Goal: Check status: Check status

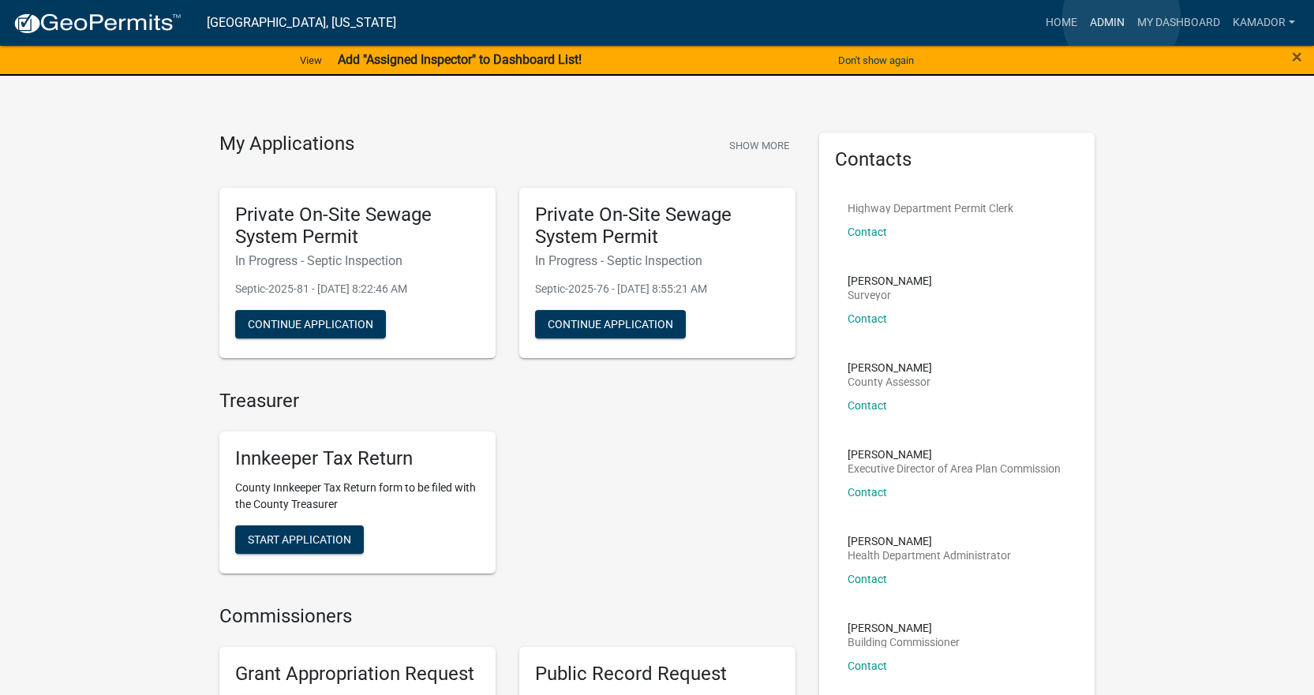
click at [1121, 18] on link "Admin" at bounding box center [1106, 23] width 47 height 30
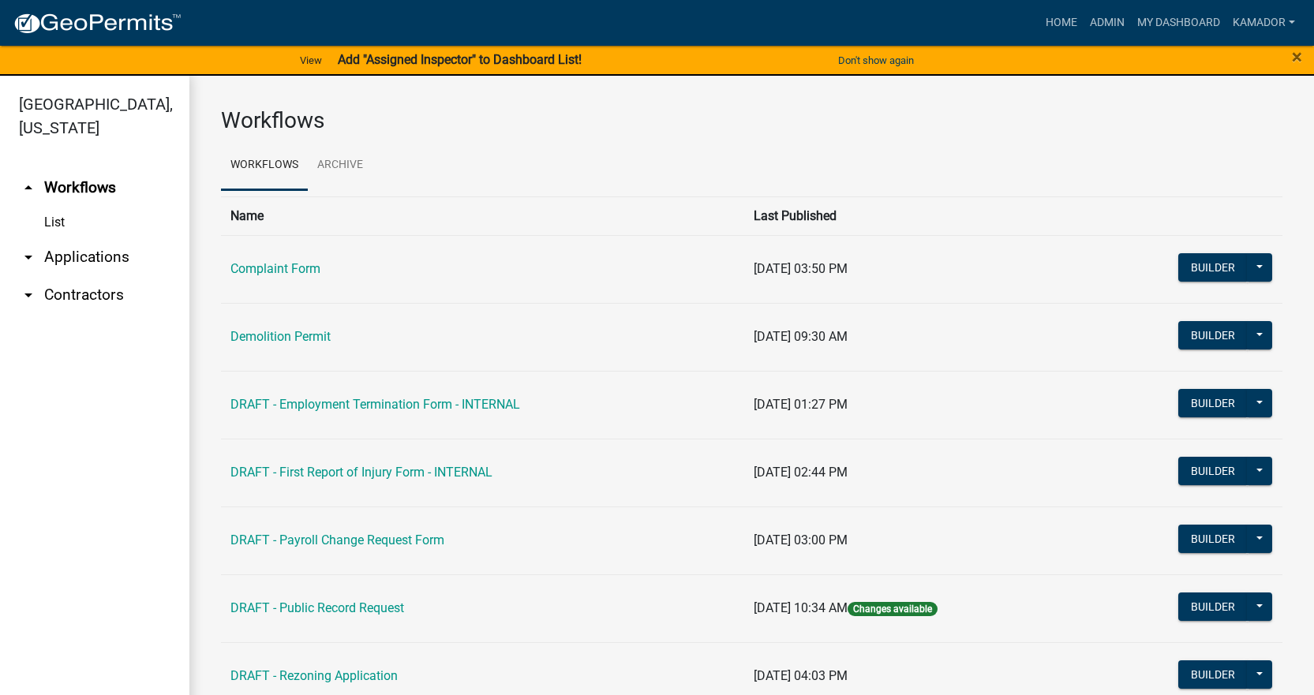
click at [78, 252] on link "arrow_drop_down Applications" at bounding box center [94, 257] width 189 height 38
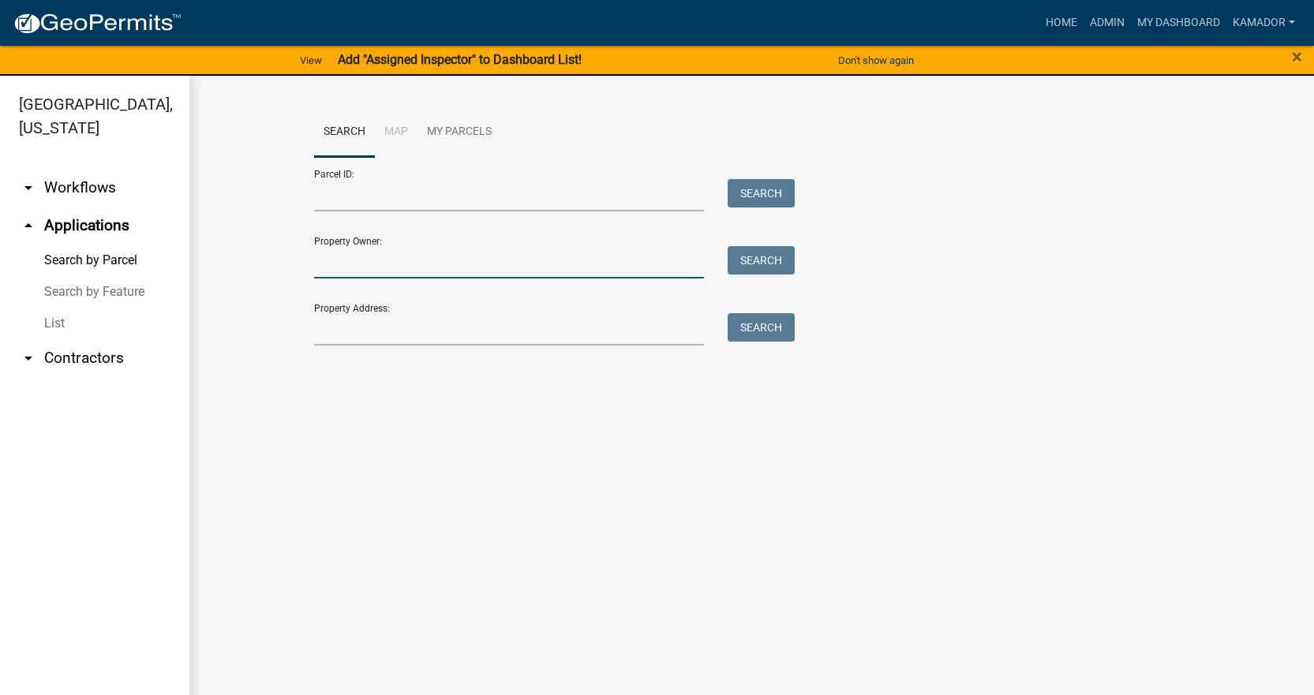
click at [363, 260] on input "Property Owner:" at bounding box center [509, 262] width 391 height 32
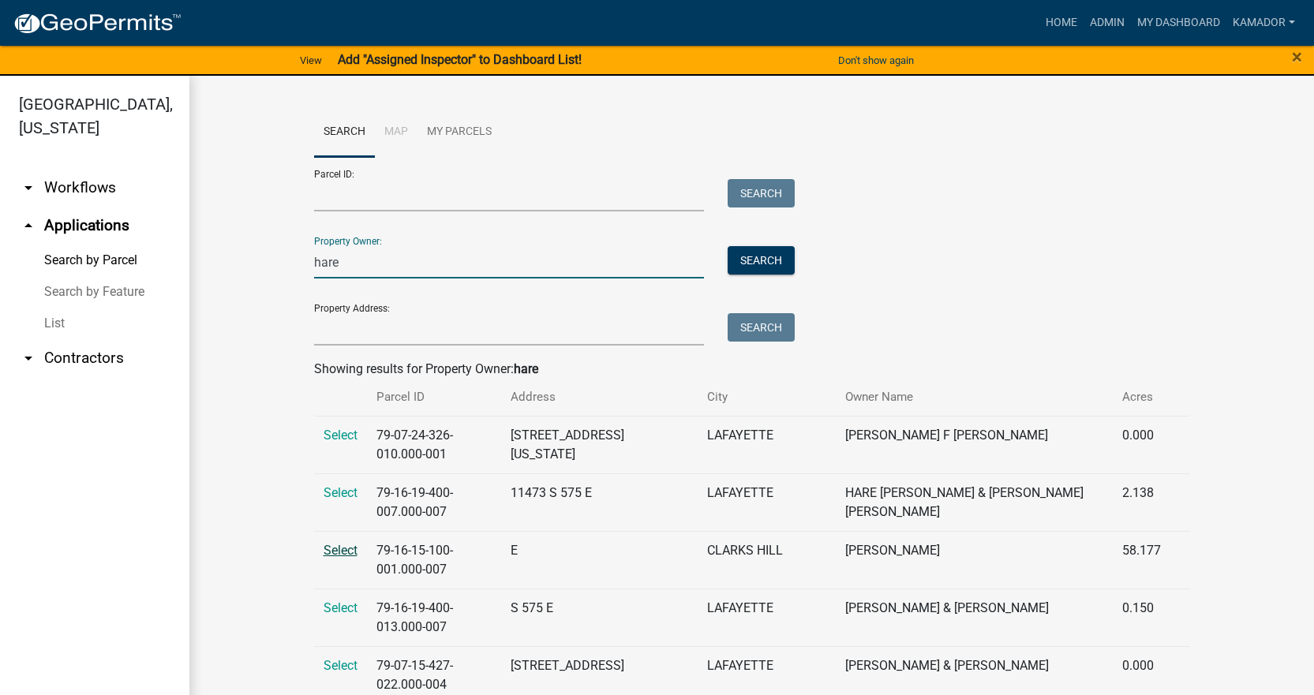
type input "hare"
click at [327, 543] on span "Select" at bounding box center [340, 550] width 34 height 15
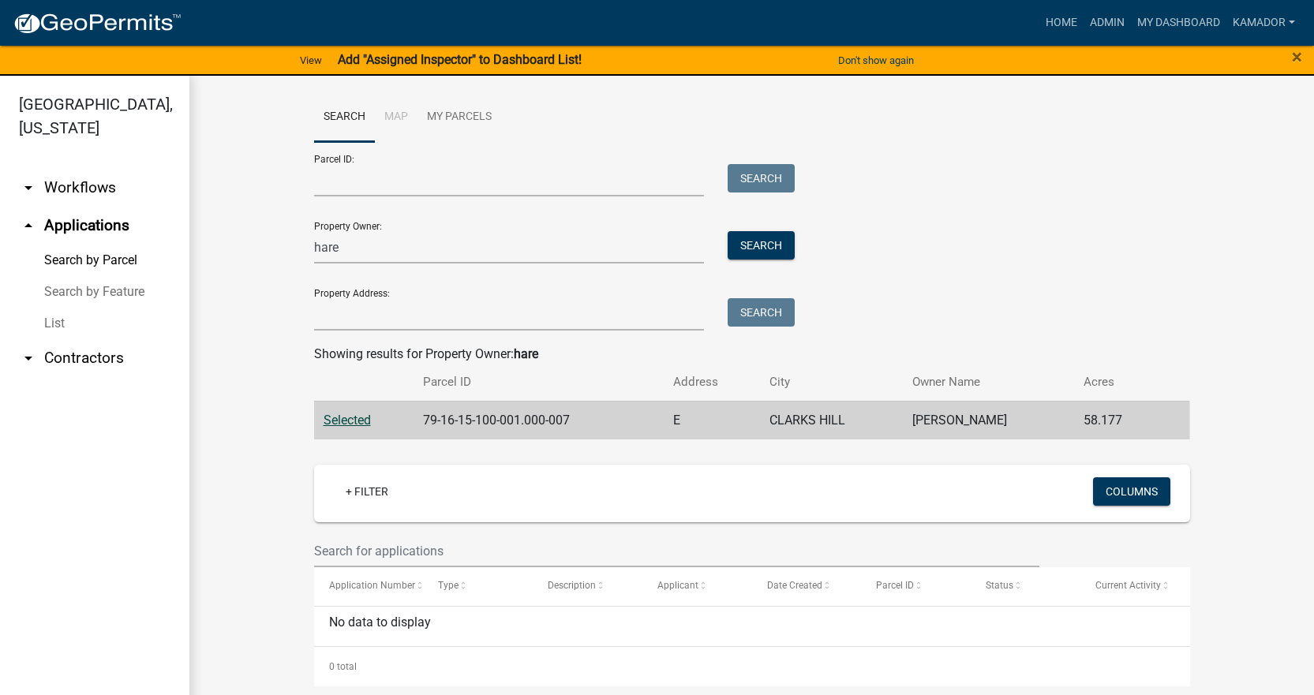
scroll to position [19, 0]
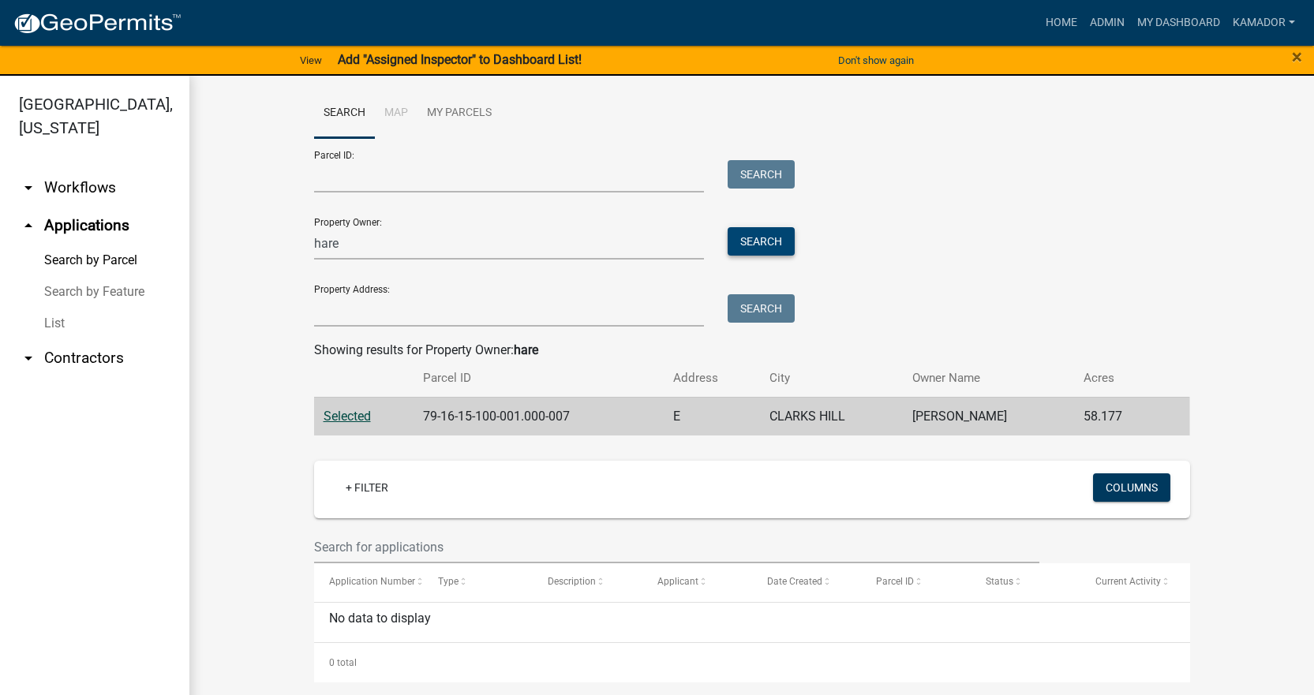
click at [749, 244] on button "Search" at bounding box center [760, 241] width 67 height 28
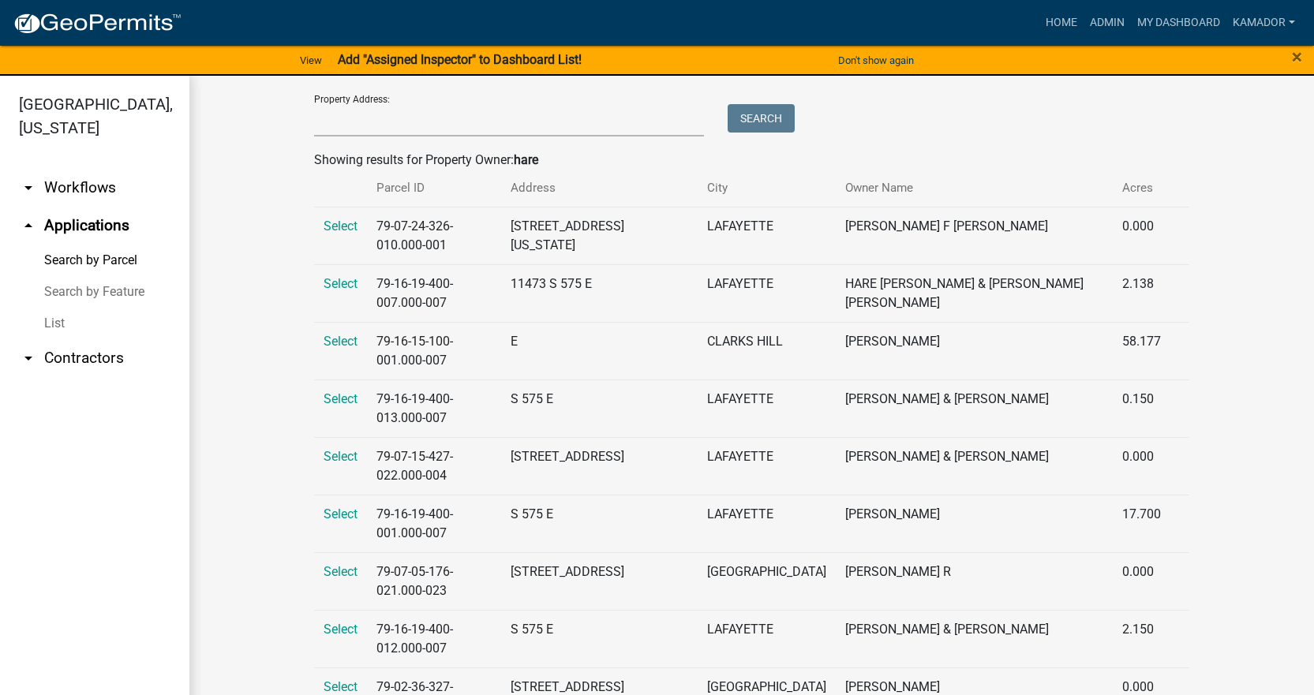
scroll to position [249, 0]
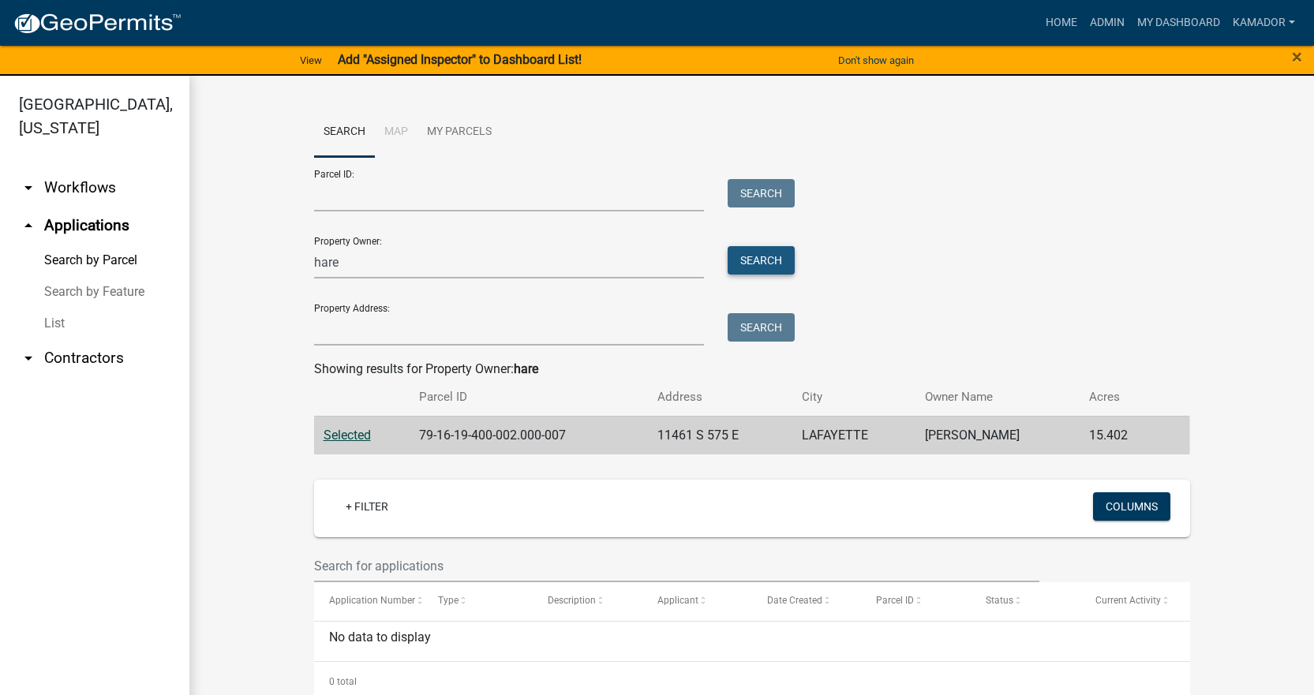
click at [761, 249] on button "Search" at bounding box center [760, 260] width 67 height 28
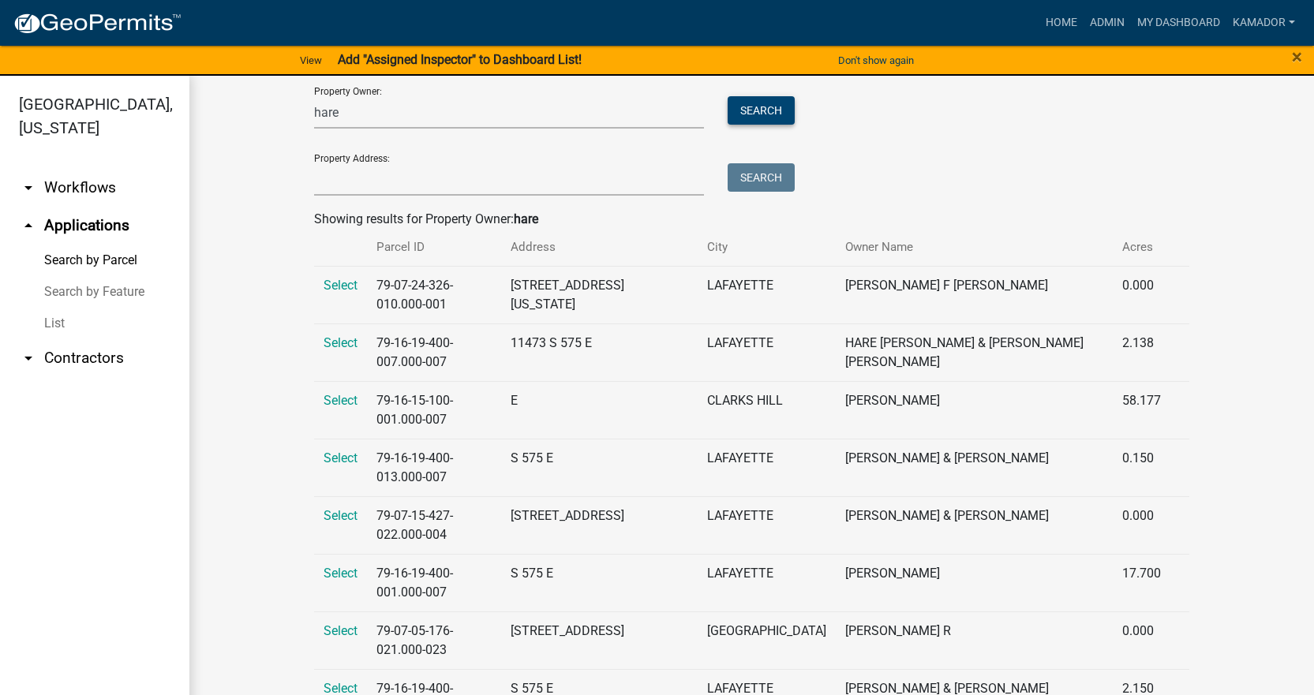
scroll to position [158, 0]
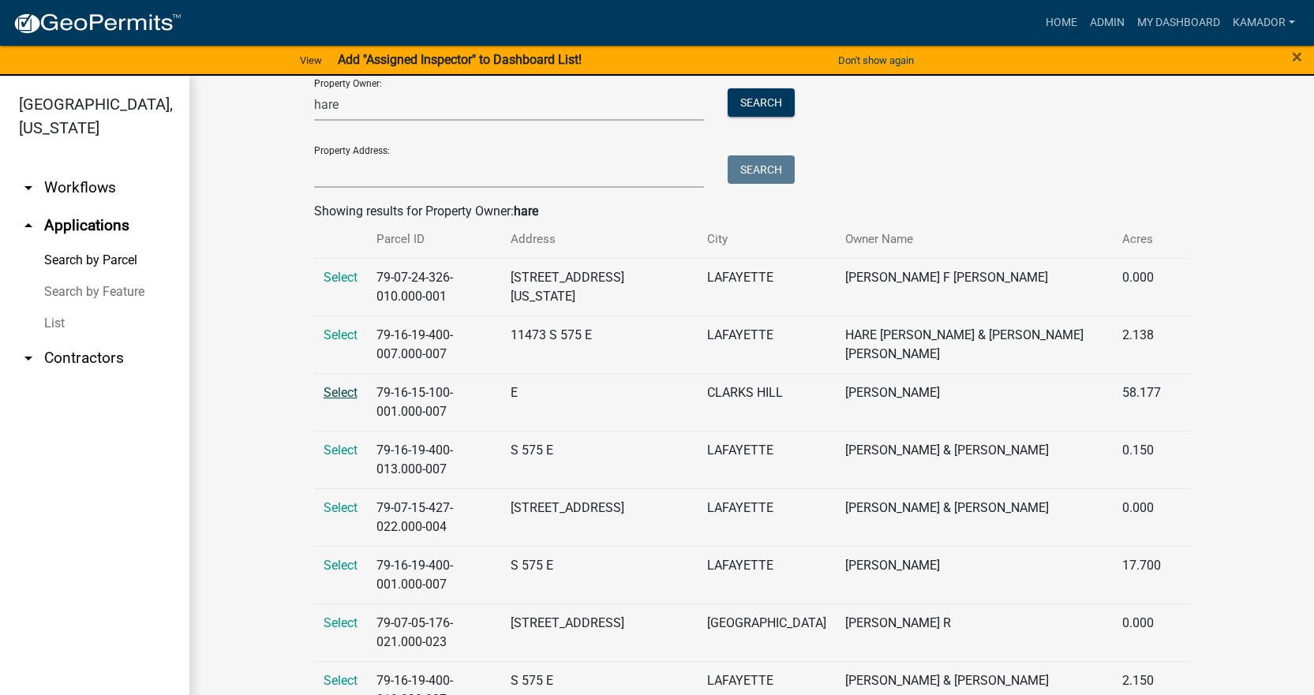
click at [330, 385] on span "Select" at bounding box center [340, 392] width 34 height 15
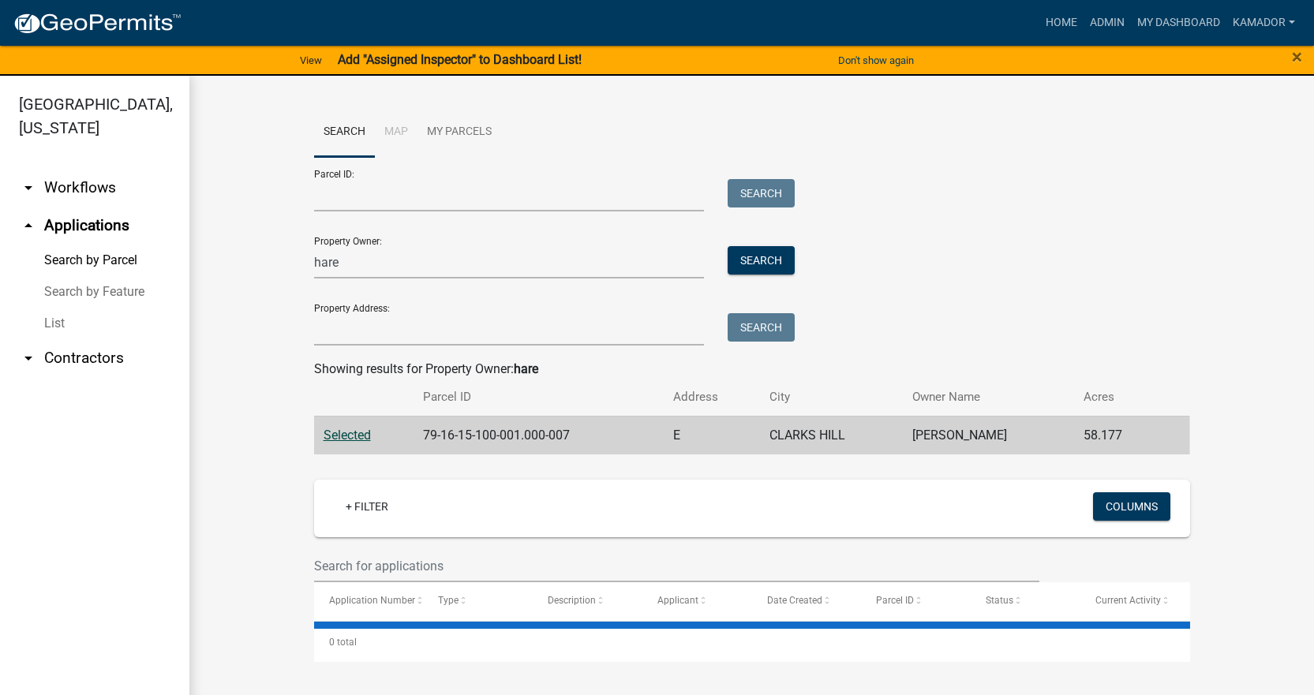
scroll to position [0, 0]
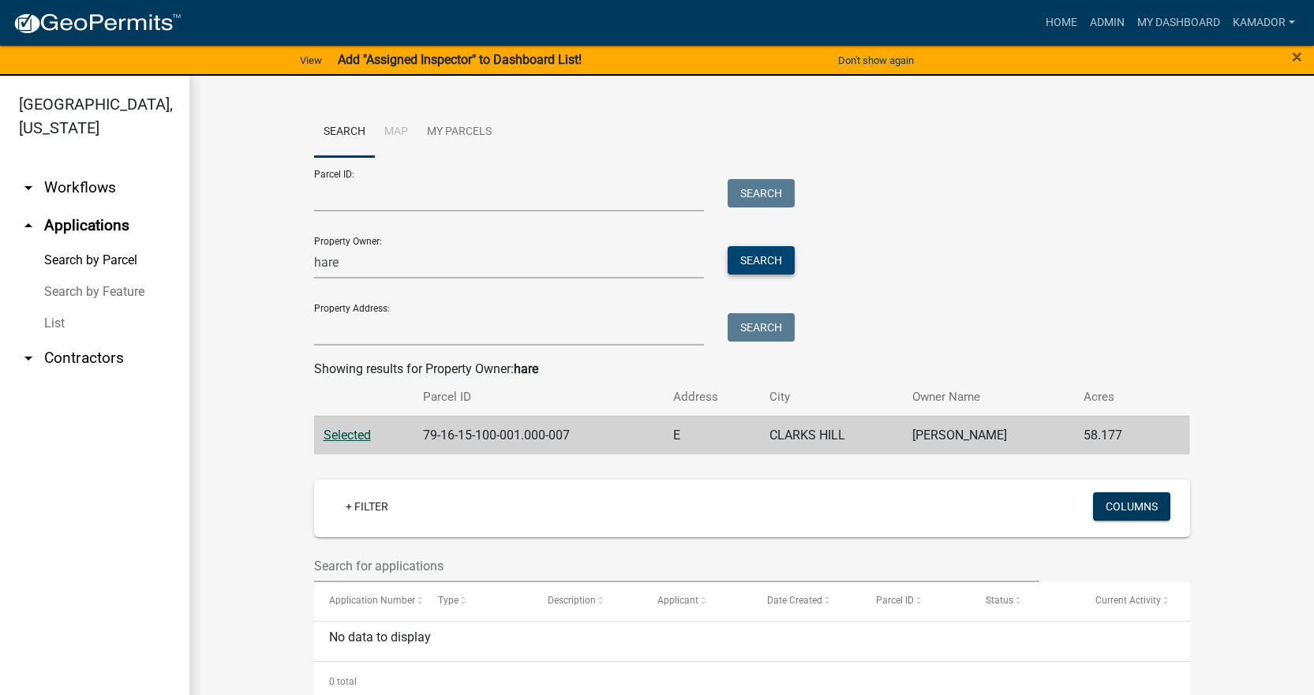
click at [768, 262] on button "Search" at bounding box center [760, 260] width 67 height 28
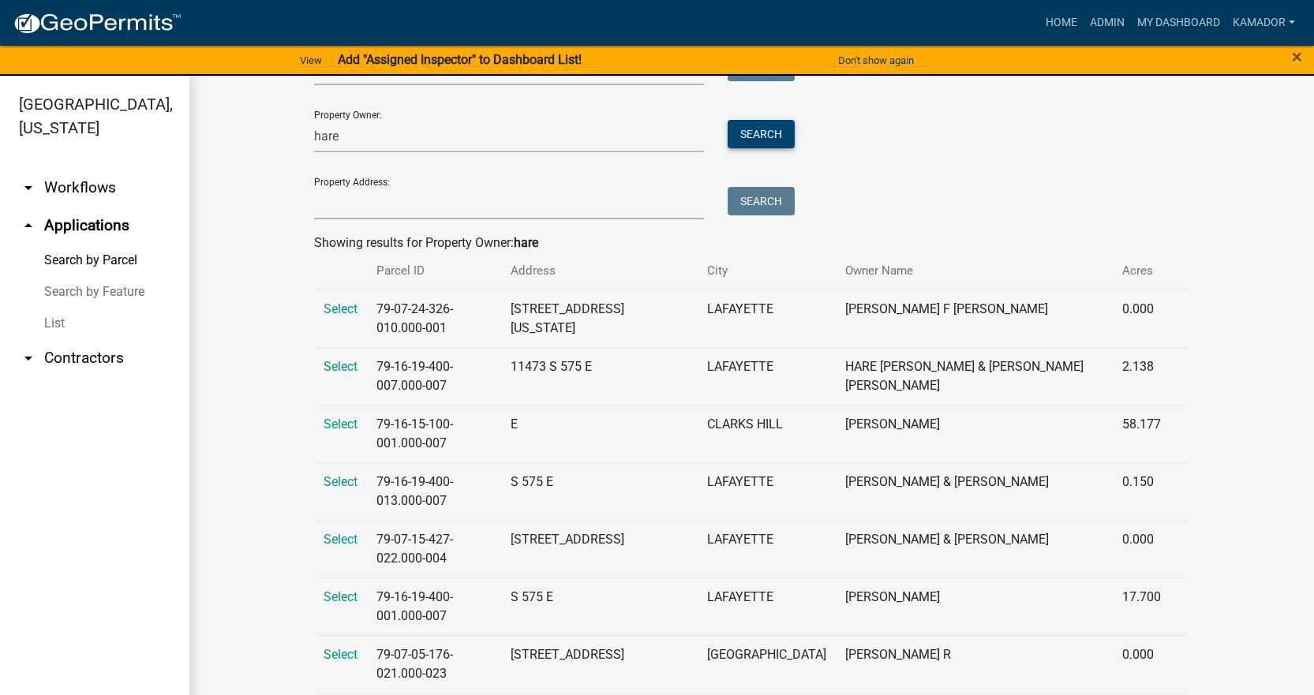
scroll to position [158, 0]
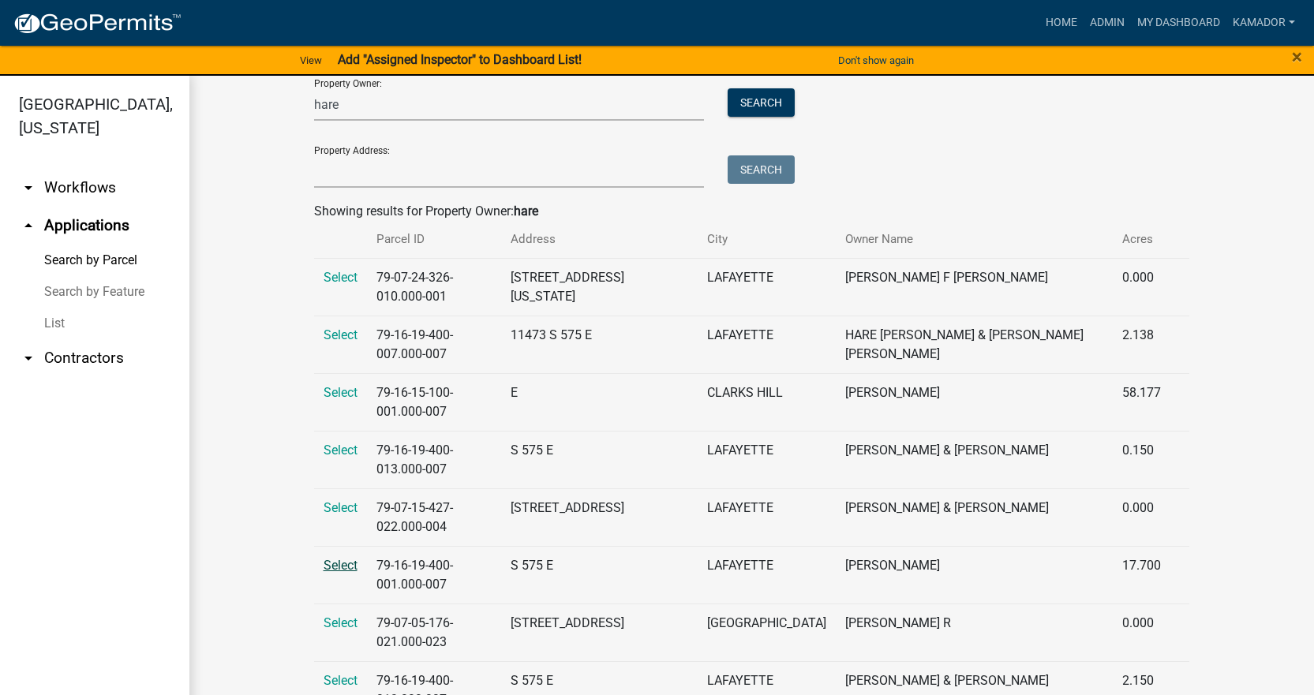
click at [323, 558] on span "Select" at bounding box center [340, 565] width 34 height 15
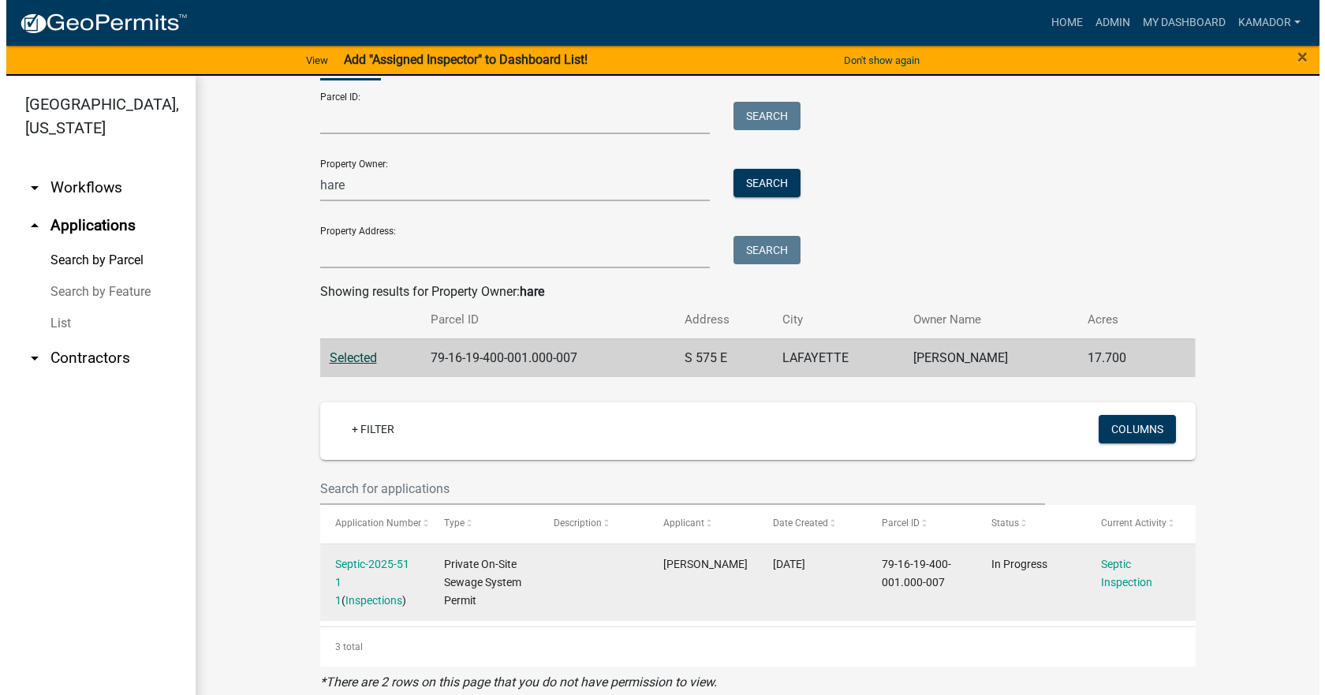
scroll to position [87, 0]
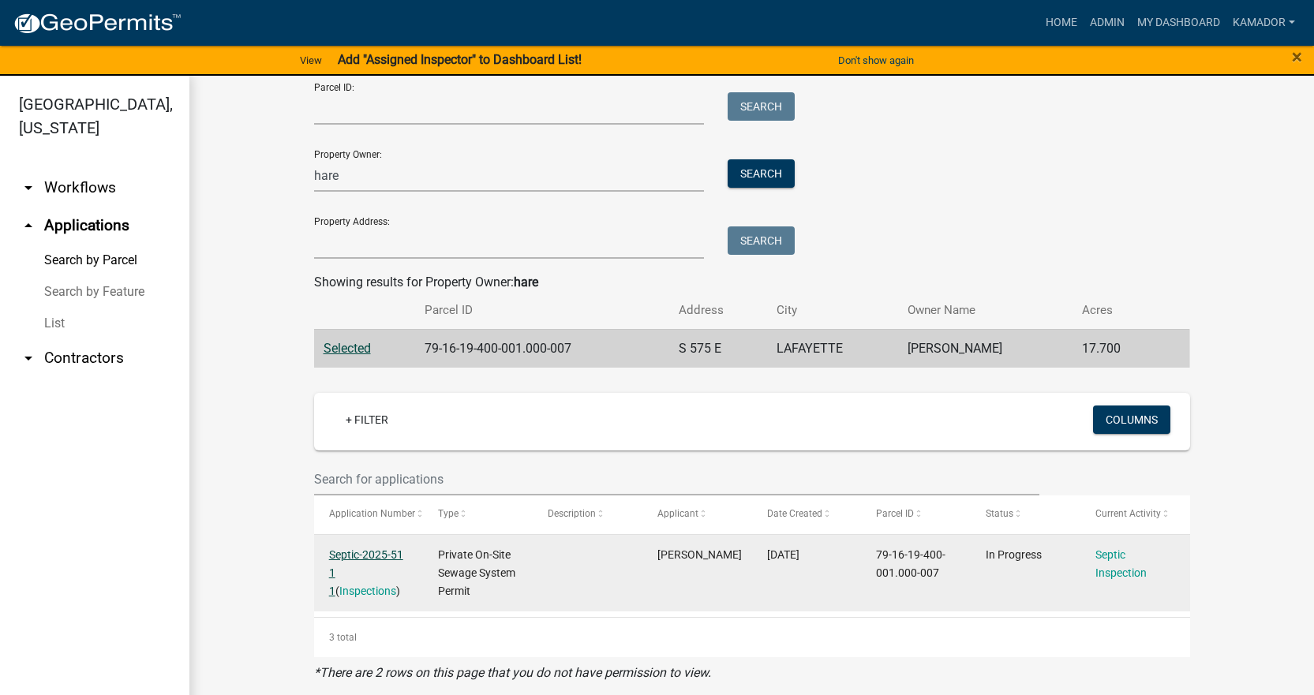
click at [353, 557] on link "Septic-2025-51 1 1" at bounding box center [366, 572] width 74 height 49
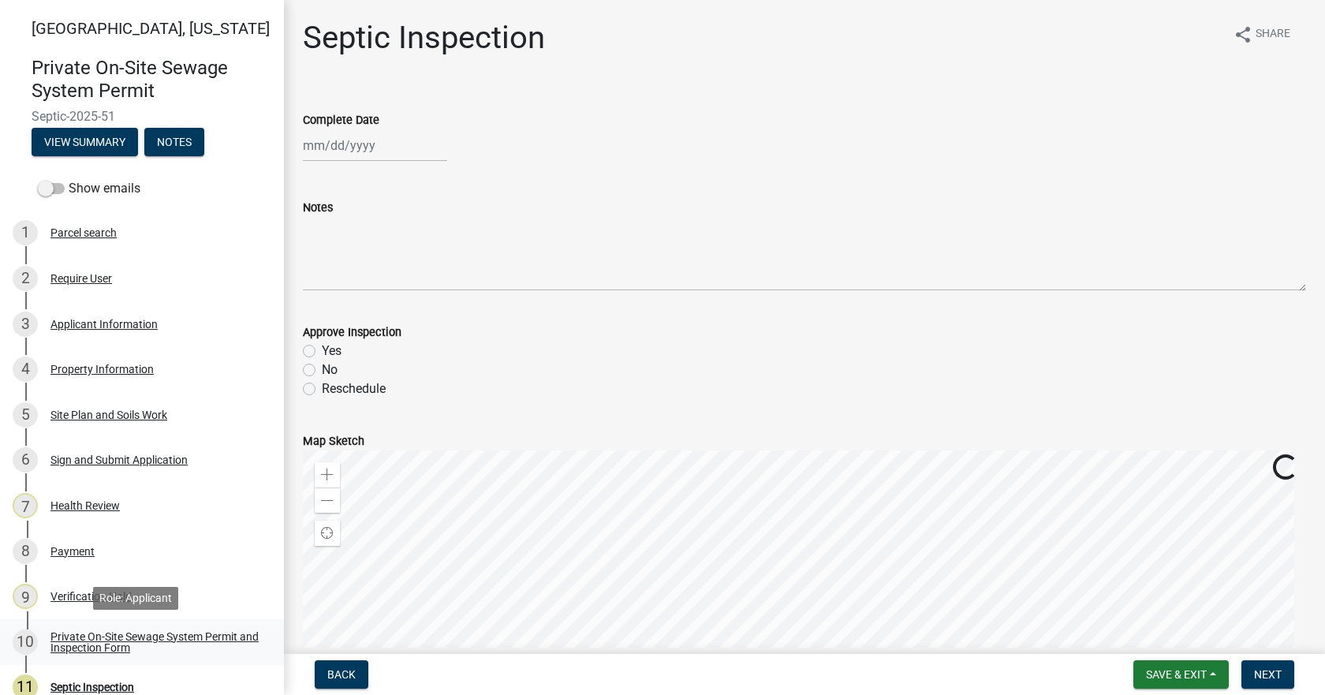
click at [94, 645] on div "Private On-Site Sewage System Permit and Inspection Form" at bounding box center [154, 642] width 208 height 22
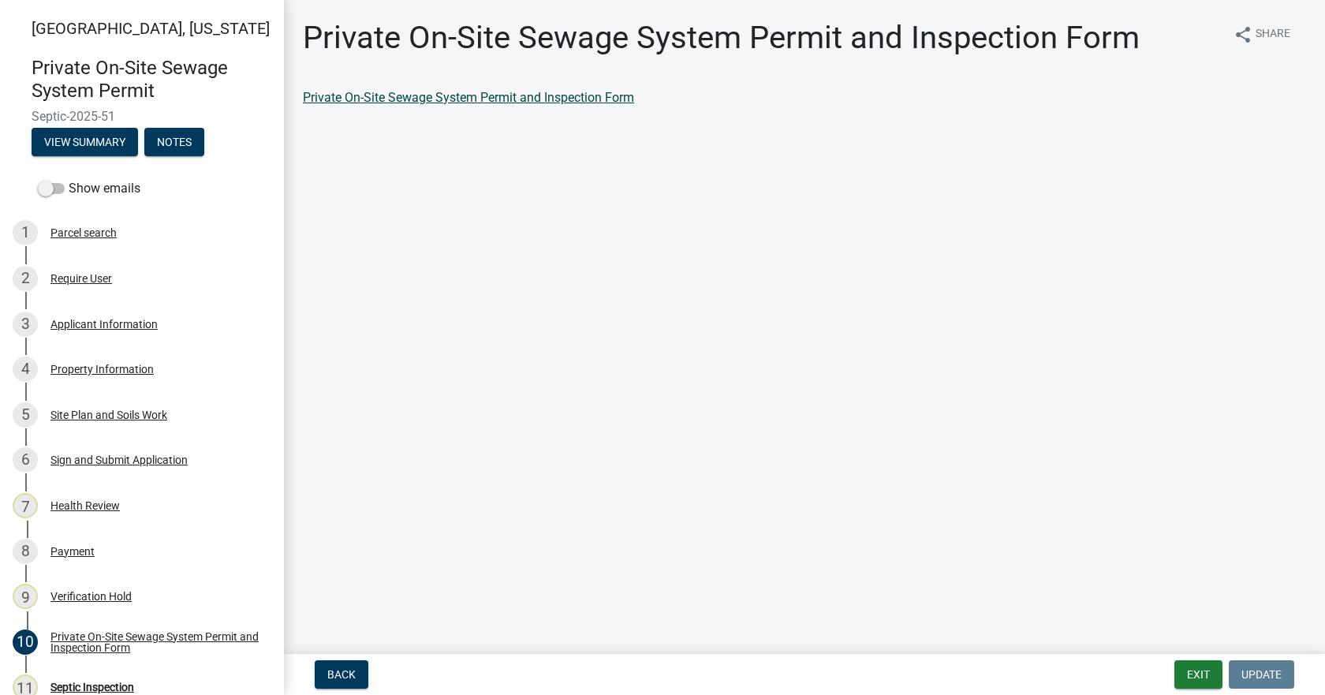
click at [454, 98] on link "Private On-Site Sewage System Permit and Inspection Form" at bounding box center [468, 97] width 331 height 15
